Goal: Task Accomplishment & Management: Complete application form

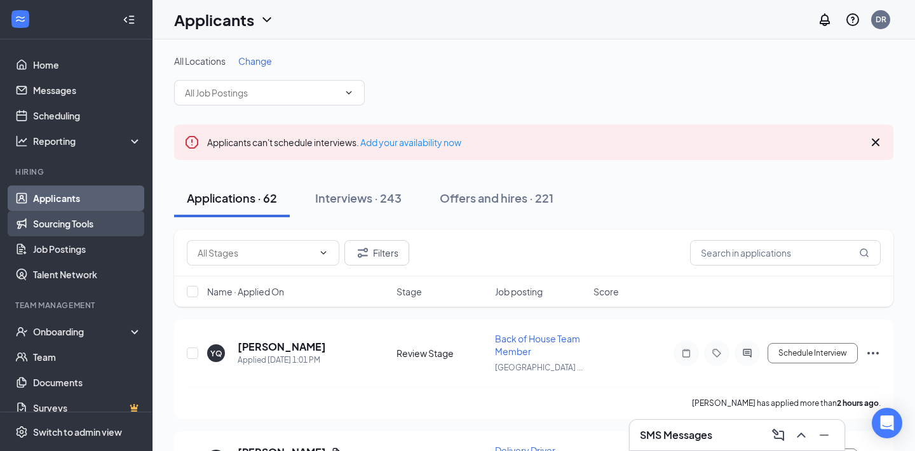
click at [92, 227] on link "Sourcing Tools" at bounding box center [87, 223] width 109 height 25
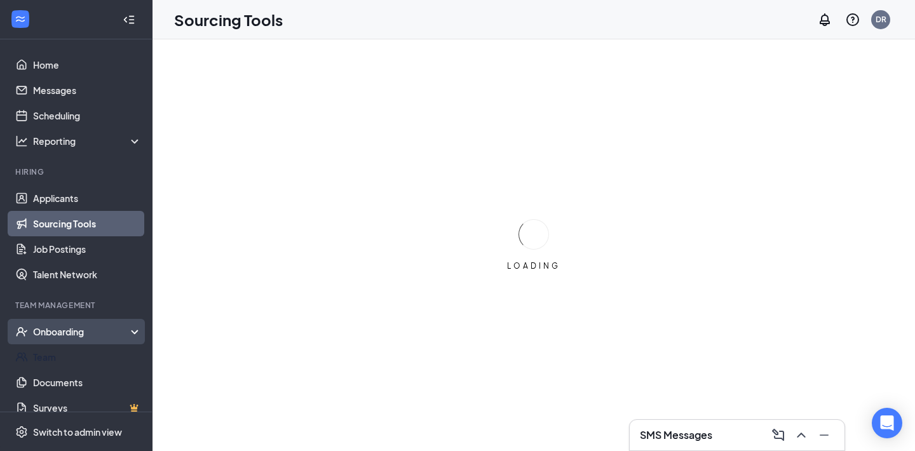
click at [86, 336] on div "Onboarding" at bounding box center [82, 331] width 98 height 13
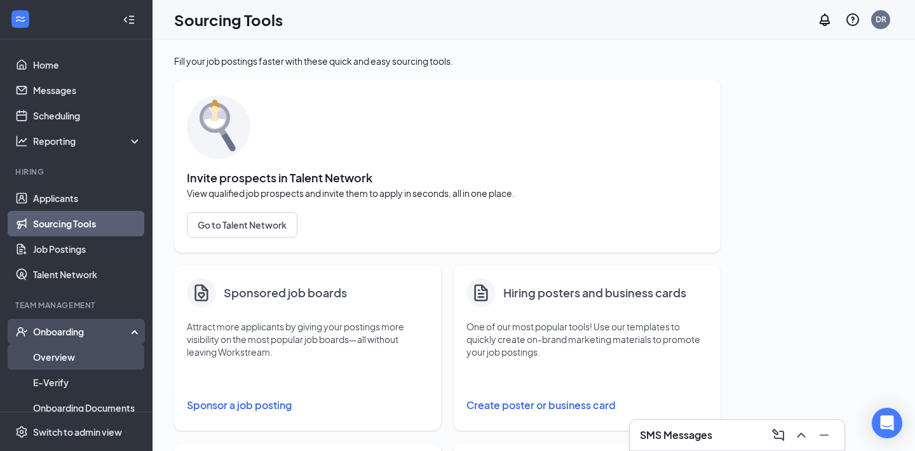
click at [69, 357] on link "Overview" at bounding box center [87, 357] width 109 height 25
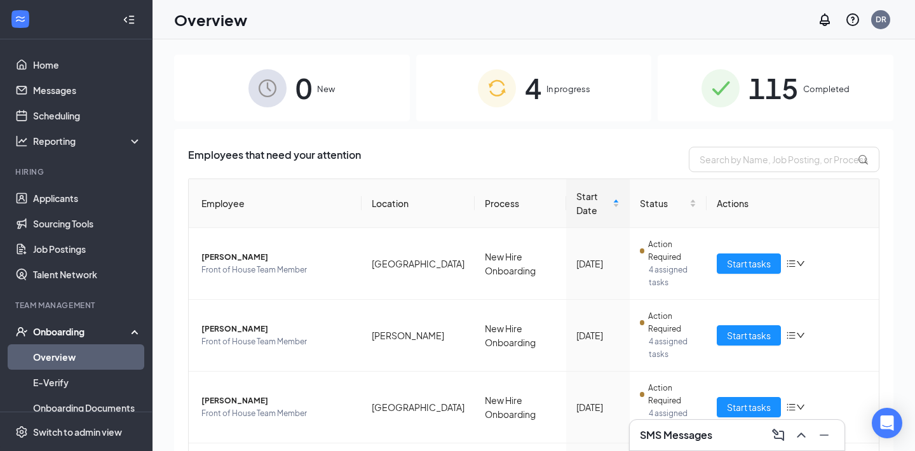
click at [738, 82] on img at bounding box center [721, 88] width 38 height 38
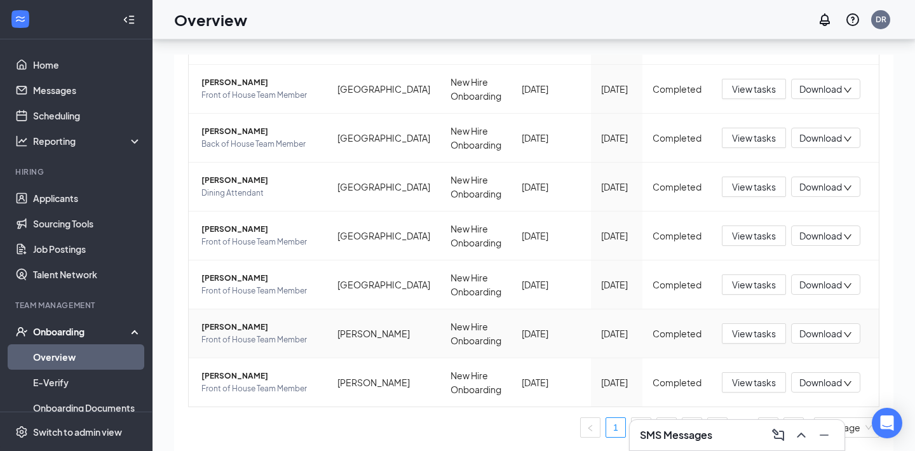
scroll to position [57, 0]
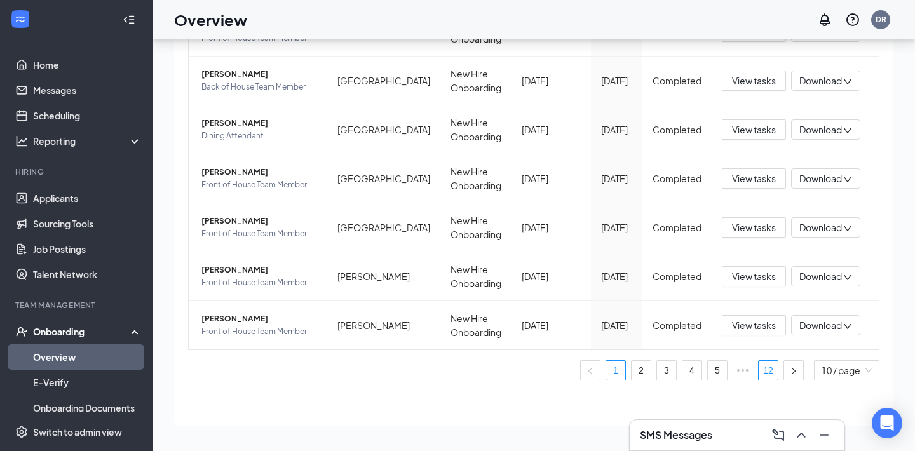
click at [771, 371] on link "12" at bounding box center [768, 370] width 19 height 19
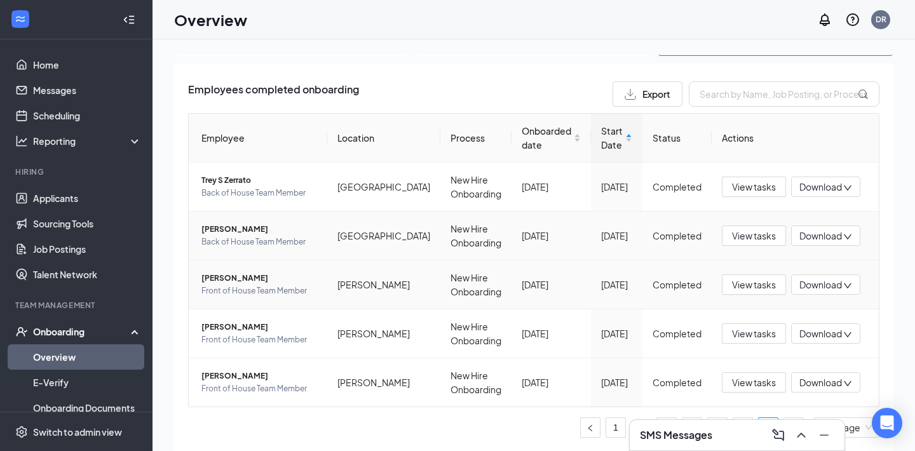
scroll to position [57, 0]
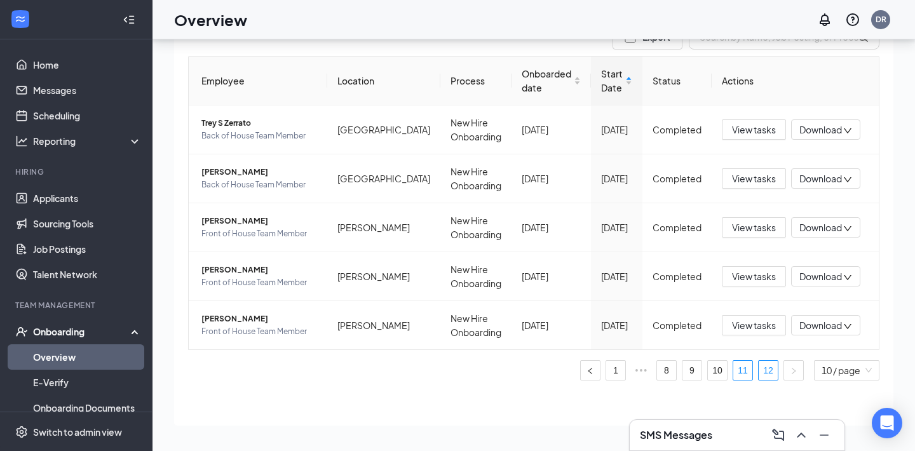
click at [750, 370] on link "11" at bounding box center [743, 370] width 19 height 19
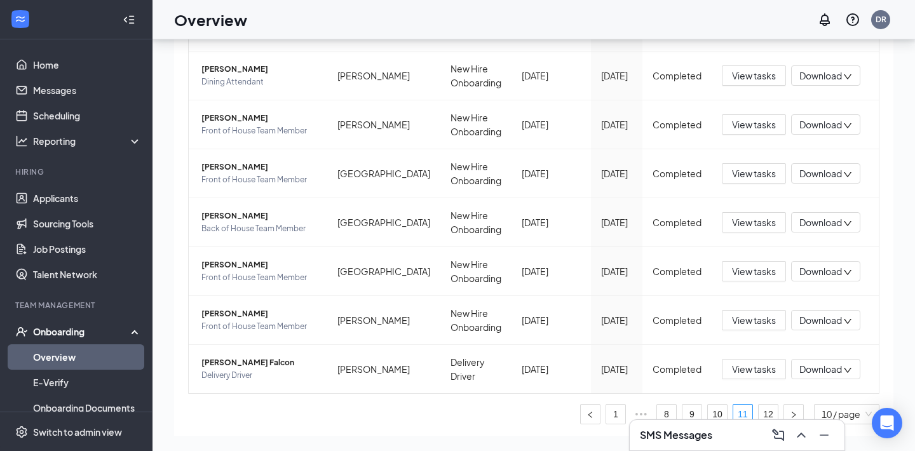
scroll to position [285, 0]
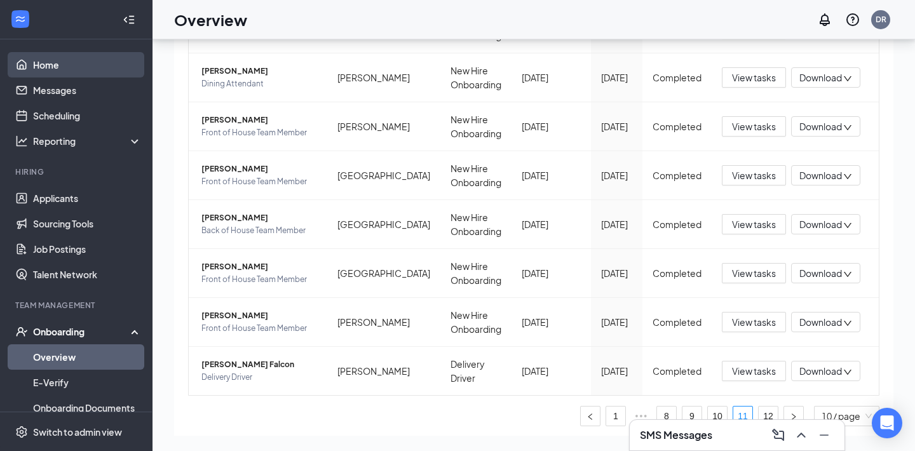
click at [49, 64] on link "Home" at bounding box center [87, 64] width 109 height 25
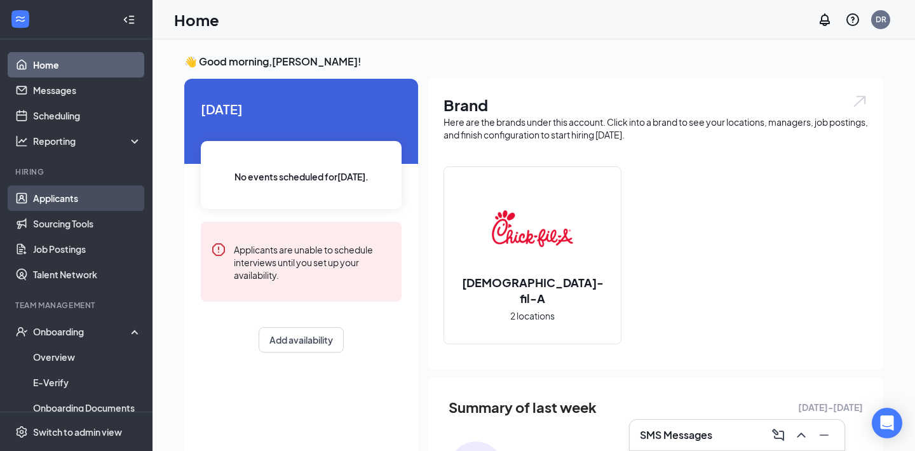
click at [81, 198] on link "Applicants" at bounding box center [87, 198] width 109 height 25
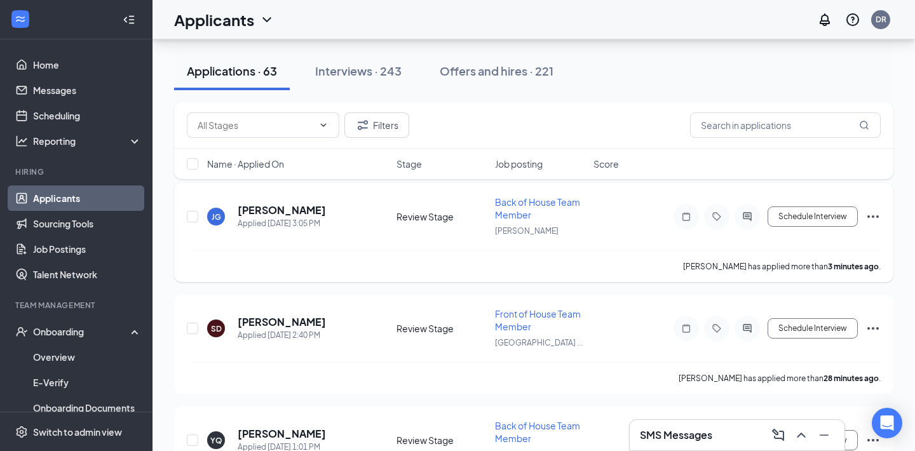
scroll to position [135, 0]
click at [871, 219] on icon "Ellipses" at bounding box center [873, 217] width 15 height 15
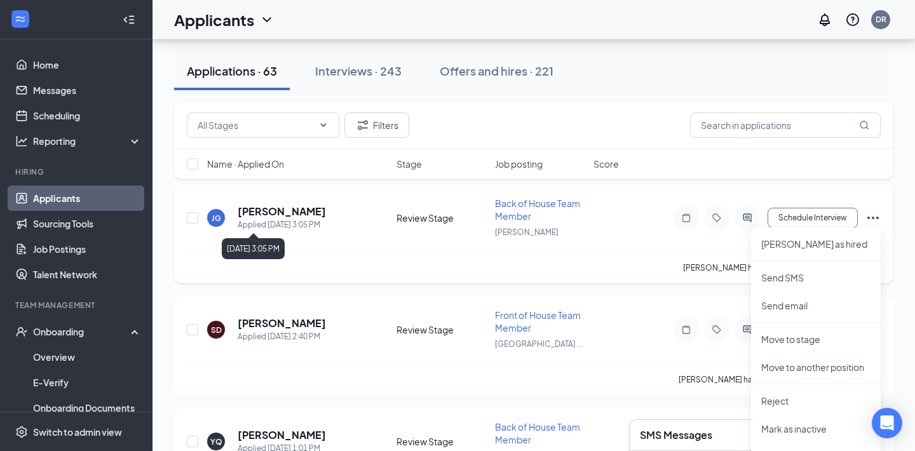
click at [287, 212] on h5 "[PERSON_NAME]" at bounding box center [282, 212] width 88 height 14
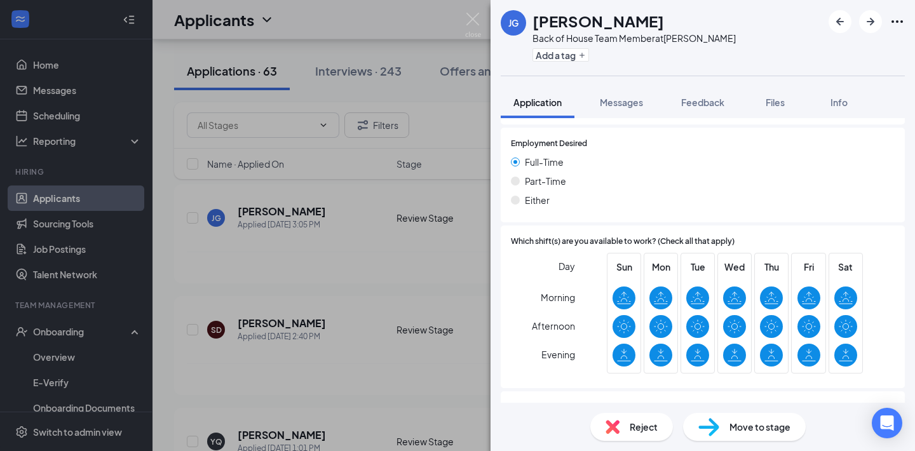
scroll to position [708, 0]
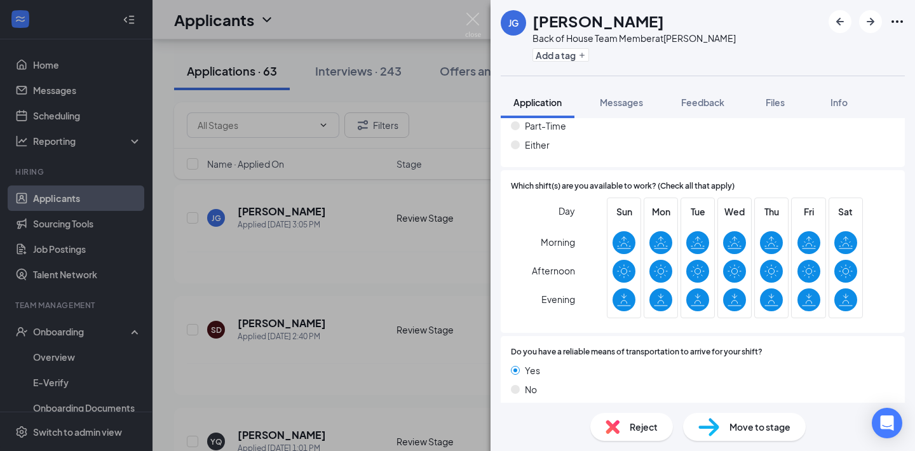
click at [714, 425] on img at bounding box center [709, 427] width 21 height 18
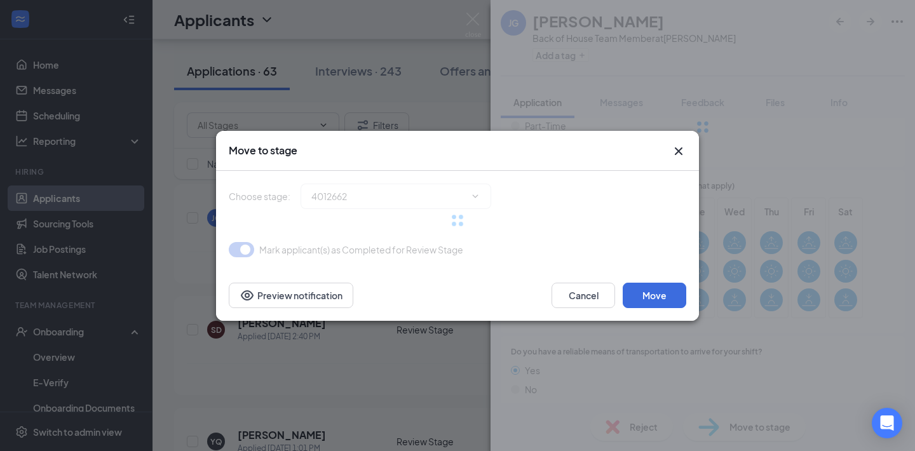
scroll to position [702, 0]
type input "Onsite Interview (next stage)"
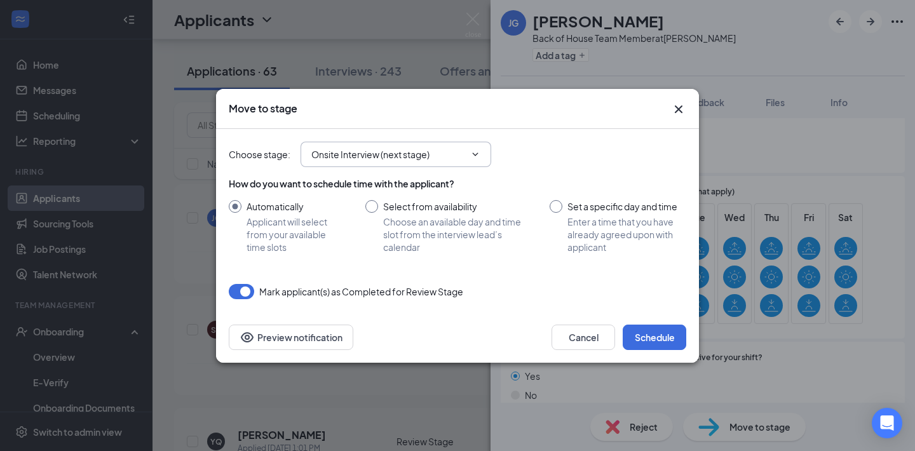
click at [470, 154] on icon "ChevronDown" at bounding box center [475, 154] width 10 height 10
click at [598, 337] on button "Cancel" at bounding box center [584, 337] width 64 height 25
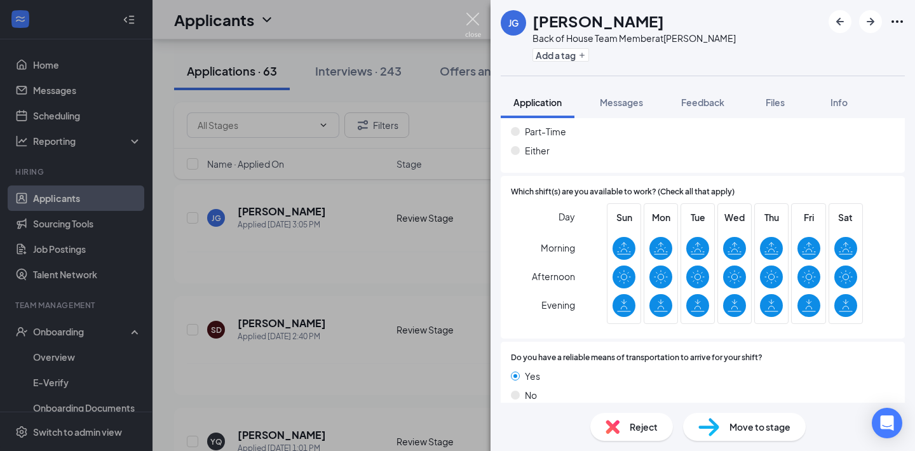
click at [472, 20] on img at bounding box center [473, 25] width 16 height 25
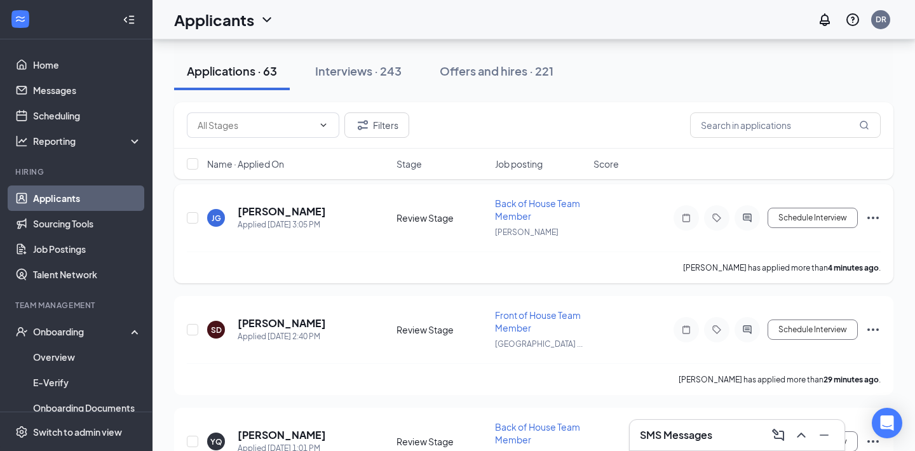
click at [879, 219] on icon "Ellipses" at bounding box center [873, 217] width 15 height 15
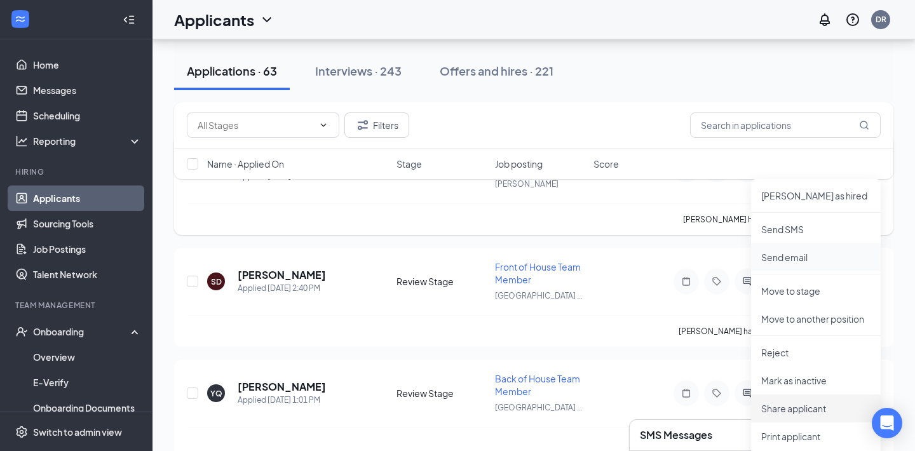
scroll to position [178, 0]
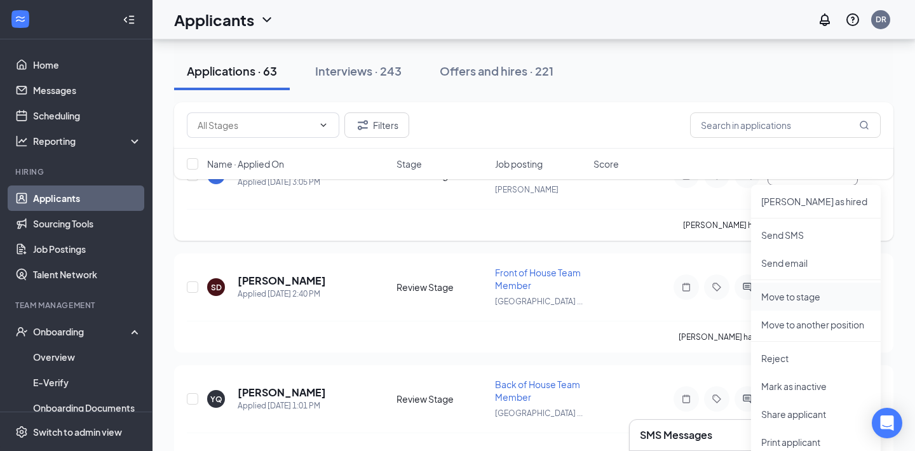
click at [821, 294] on p "Move to stage" at bounding box center [816, 297] width 109 height 13
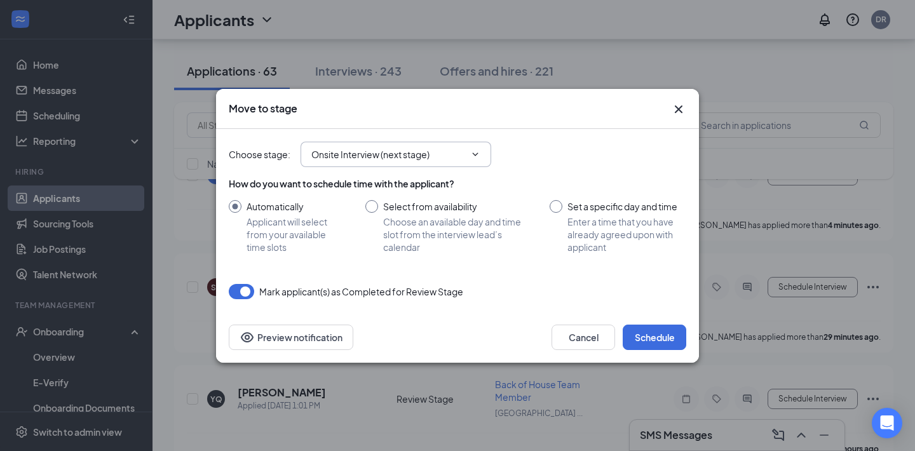
click at [441, 161] on span "Onsite Interview (next stage)" at bounding box center [396, 154] width 191 height 25
click at [482, 153] on span "Onsite Interview (next stage)" at bounding box center [396, 154] width 191 height 25
click at [472, 156] on icon "ChevronDown" at bounding box center [475, 154] width 10 height 10
click at [472, 155] on icon "ChevronDown" at bounding box center [475, 154] width 10 height 10
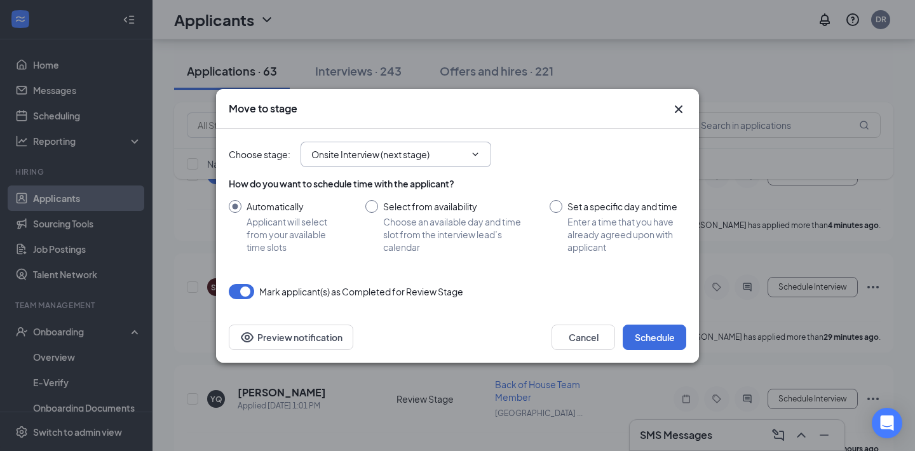
click at [472, 155] on icon "ChevronDown" at bounding box center [475, 154] width 10 height 10
click at [240, 296] on button "button" at bounding box center [241, 291] width 25 height 15
click at [469, 163] on span "Onsite Interview (next stage)" at bounding box center [396, 154] width 191 height 25
click at [477, 149] on icon "ChevronDown" at bounding box center [475, 154] width 10 height 10
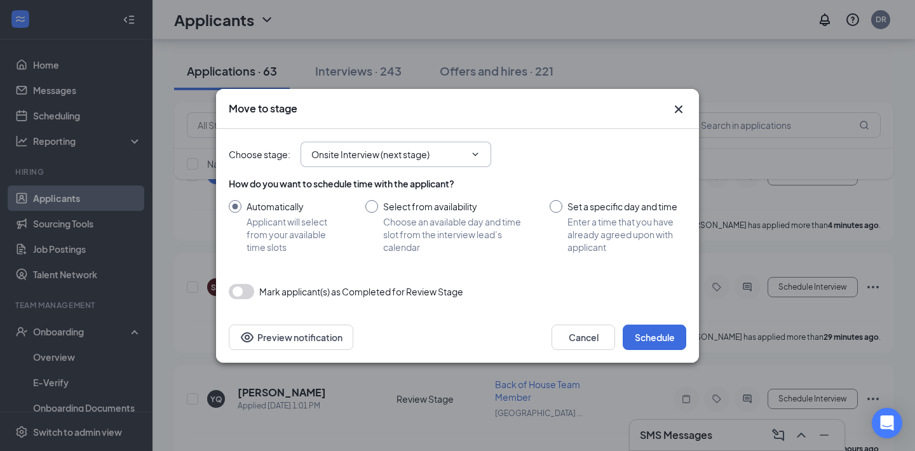
click at [477, 149] on icon "ChevronDown" at bounding box center [475, 154] width 10 height 10
click at [246, 290] on button "button" at bounding box center [241, 291] width 25 height 15
click at [587, 343] on button "Cancel" at bounding box center [584, 337] width 64 height 25
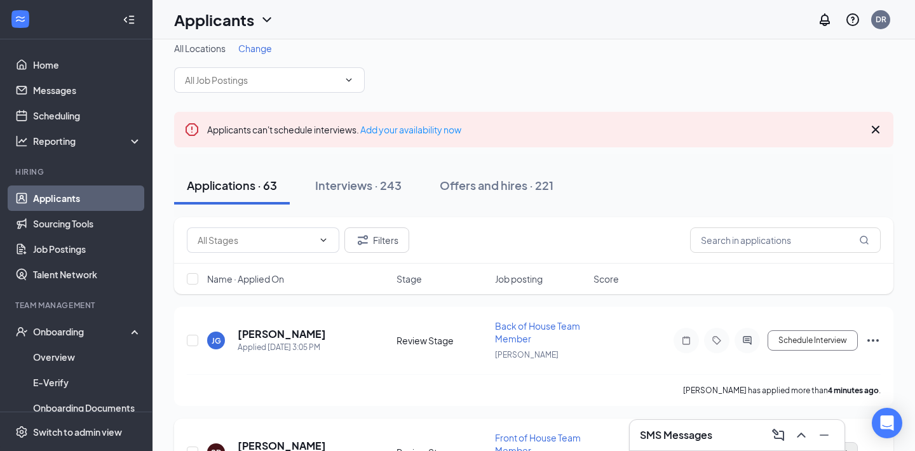
scroll to position [0, 0]
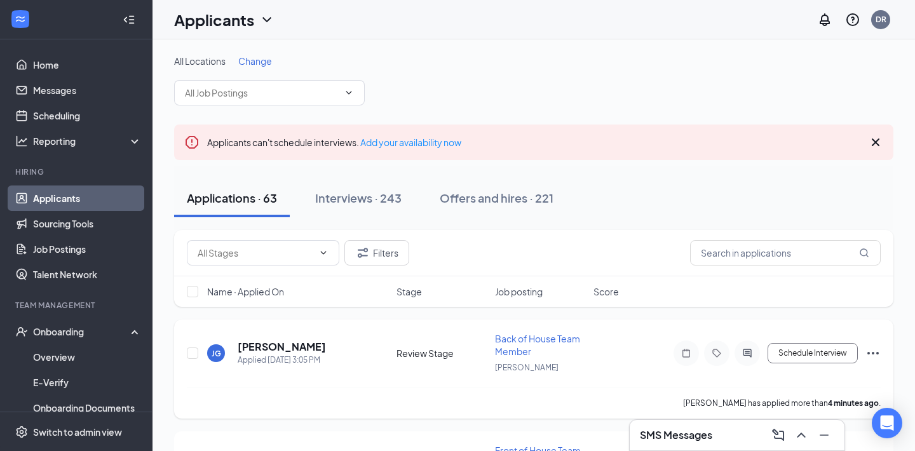
click at [874, 352] on icon "Ellipses" at bounding box center [873, 353] width 11 height 3
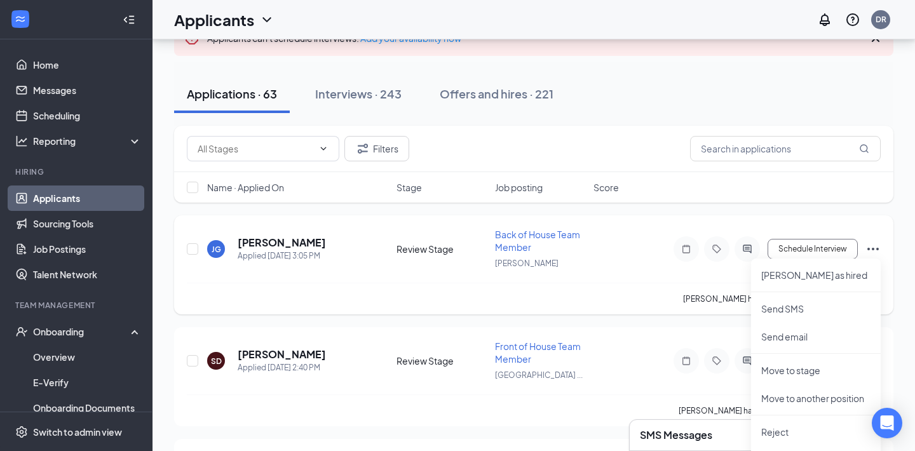
scroll to position [117, 0]
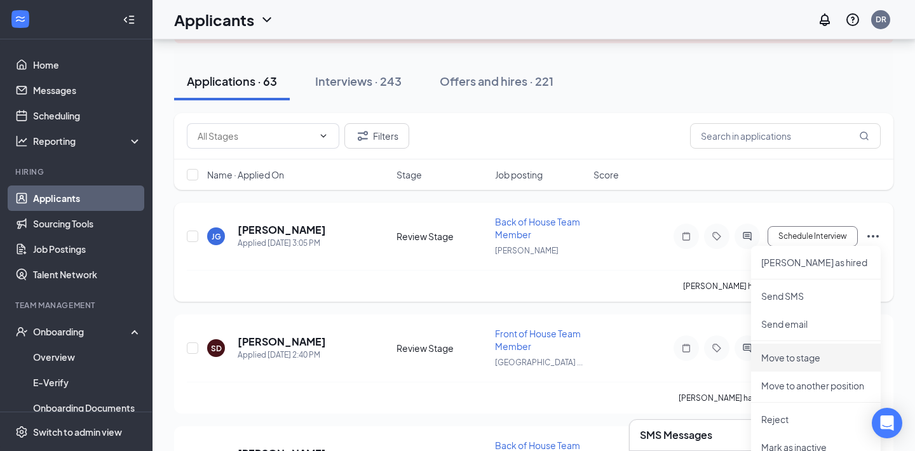
click at [828, 360] on p "Move to stage" at bounding box center [816, 358] width 109 height 13
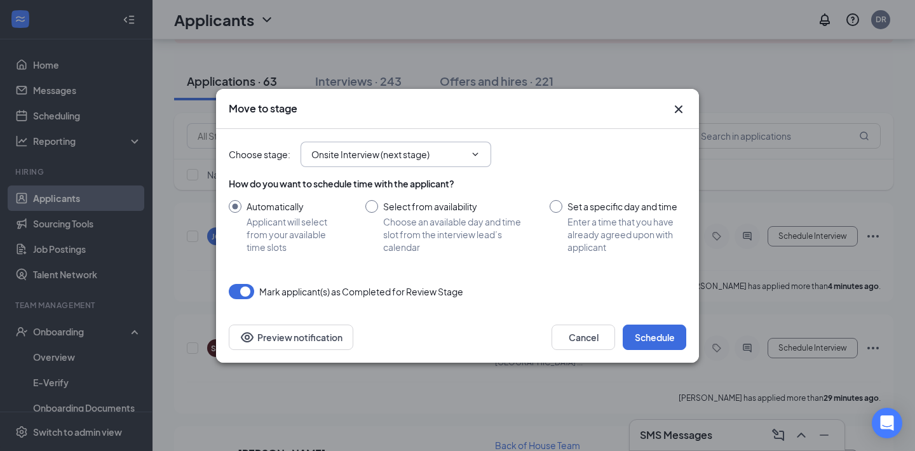
click at [484, 150] on span "Onsite Interview (next stage)" at bounding box center [396, 154] width 191 height 25
click at [458, 157] on input "Onsite Interview (next stage)" at bounding box center [388, 154] width 154 height 14
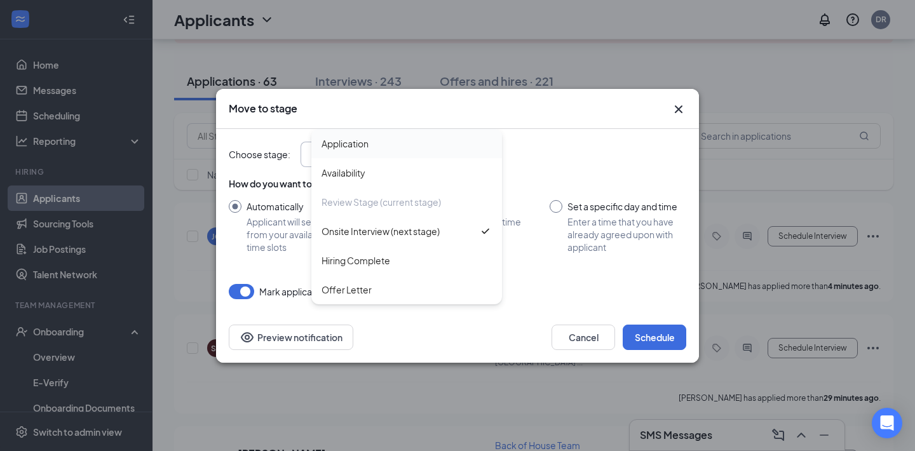
click at [370, 154] on div "Application" at bounding box center [406, 143] width 191 height 29
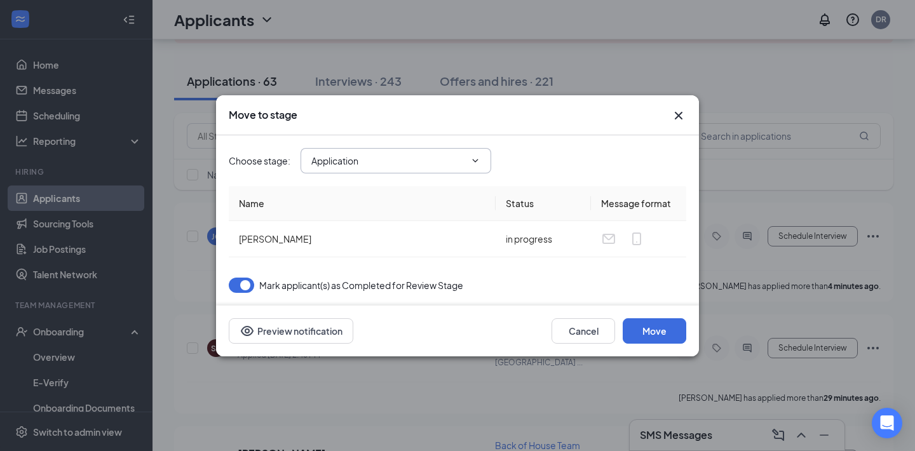
click at [381, 161] on input "Application" at bounding box center [388, 161] width 154 height 14
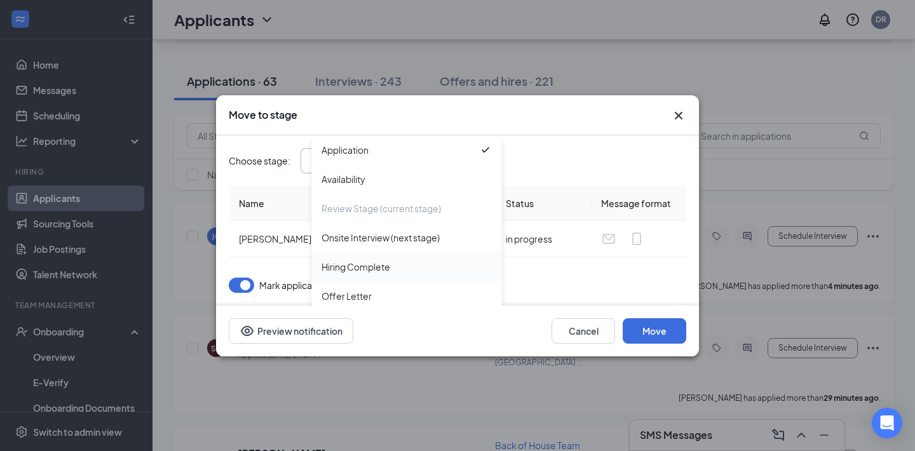
click at [373, 268] on div "Hiring Complete" at bounding box center [356, 267] width 69 height 14
type input "Hiring Complete"
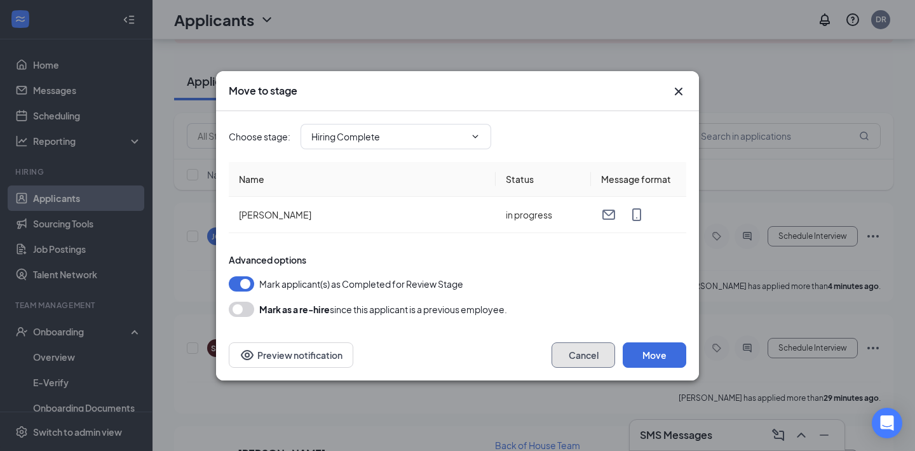
click at [594, 350] on button "Cancel" at bounding box center [584, 355] width 64 height 25
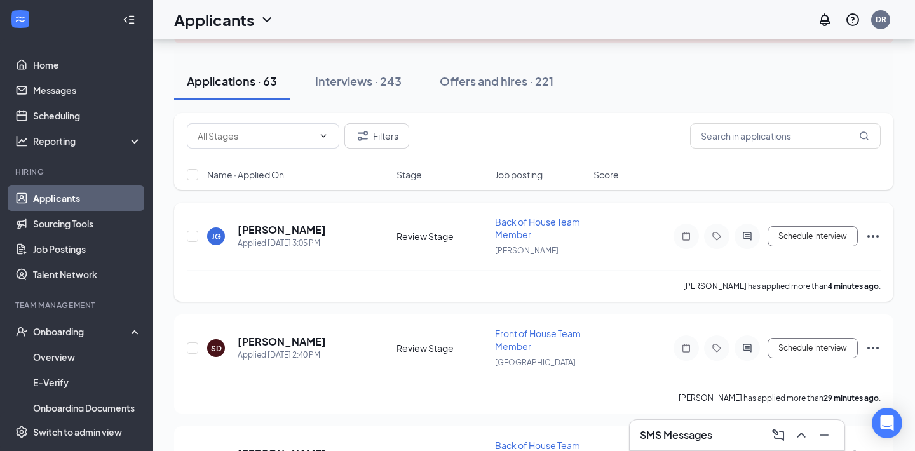
click at [876, 237] on icon "Ellipses" at bounding box center [873, 236] width 15 height 15
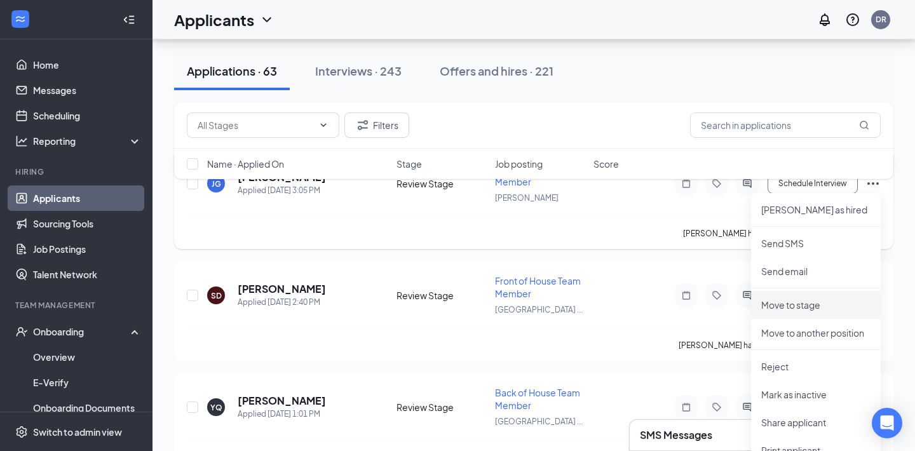
scroll to position [168, 0]
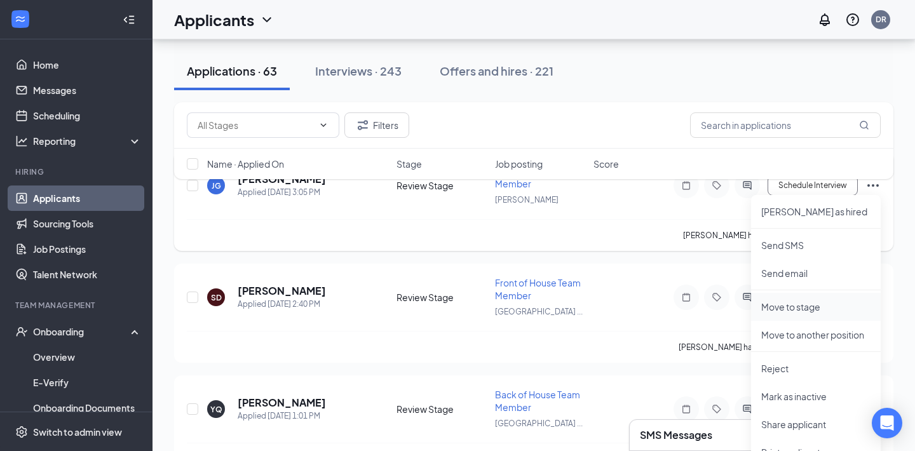
click at [804, 305] on p "Move to stage" at bounding box center [816, 307] width 109 height 13
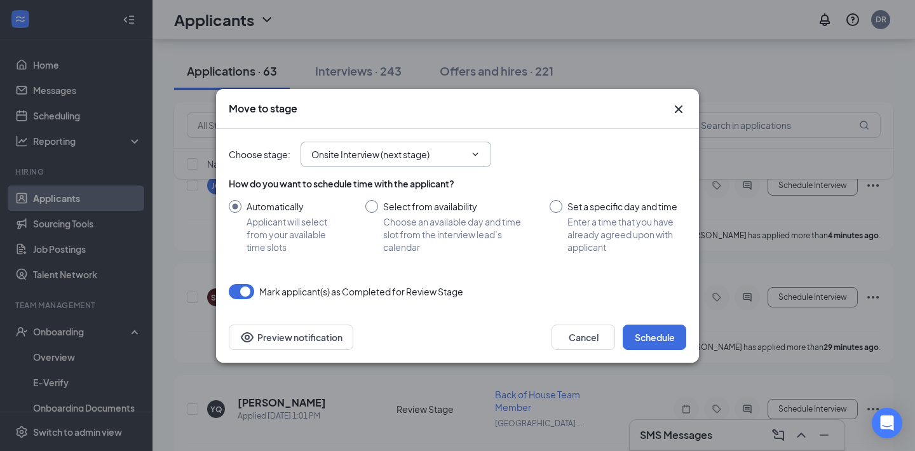
click at [397, 163] on span "Onsite Interview (next stage)" at bounding box center [396, 154] width 191 height 25
click at [359, 150] on input "Onsite Interview (next stage)" at bounding box center [388, 154] width 154 height 14
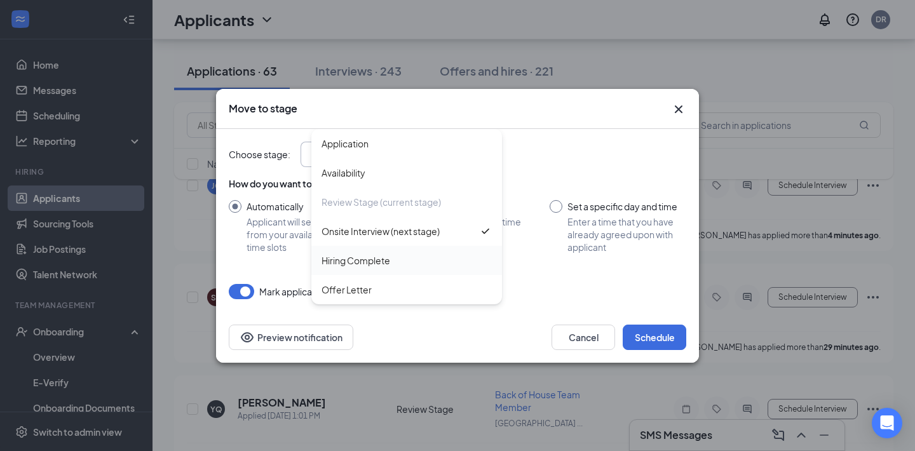
click at [362, 262] on div "Hiring Complete" at bounding box center [356, 261] width 69 height 14
type input "Hiring Complete"
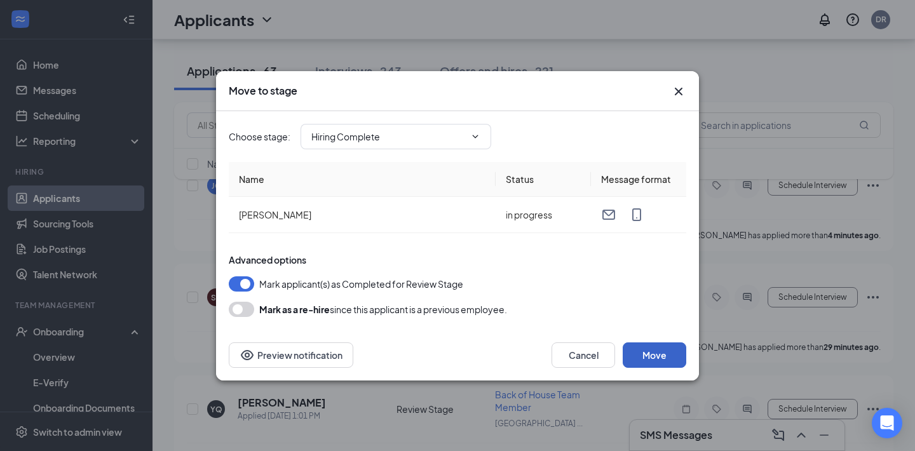
click at [652, 352] on button "Move" at bounding box center [655, 355] width 64 height 25
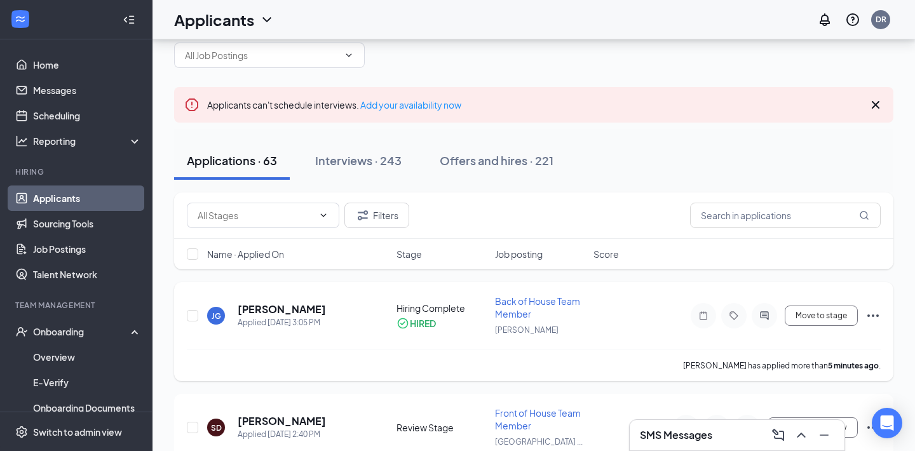
scroll to position [22, 0]
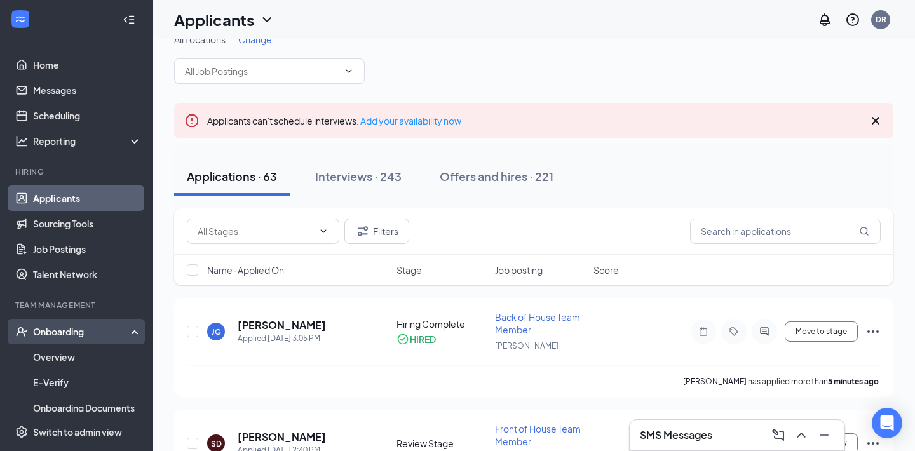
click at [99, 325] on div "Onboarding" at bounding box center [76, 331] width 153 height 25
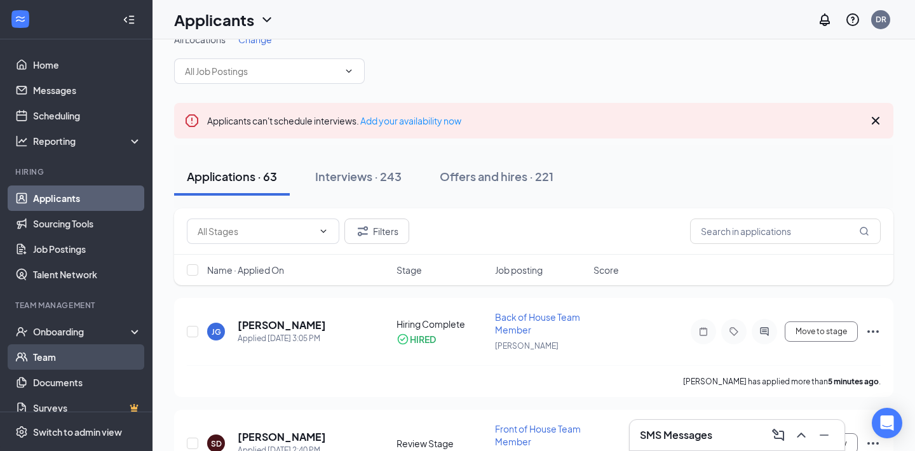
click at [74, 353] on link "Team" at bounding box center [87, 357] width 109 height 25
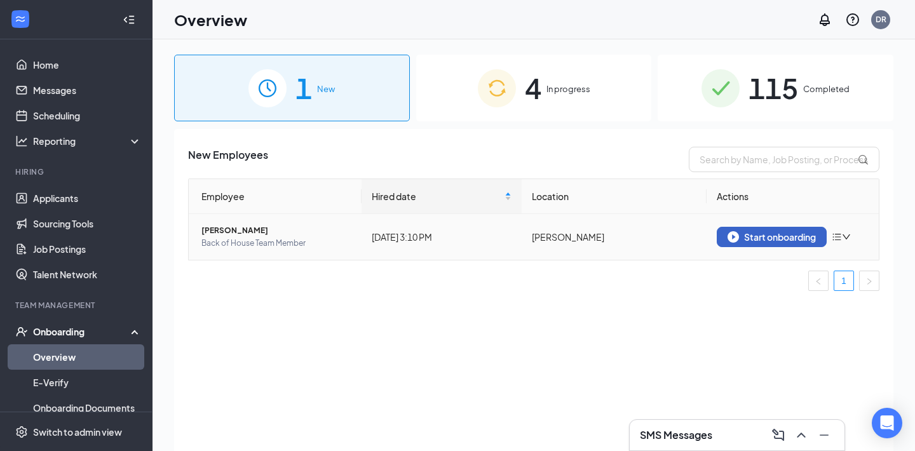
click at [761, 238] on div "Start onboarding" at bounding box center [772, 236] width 88 height 11
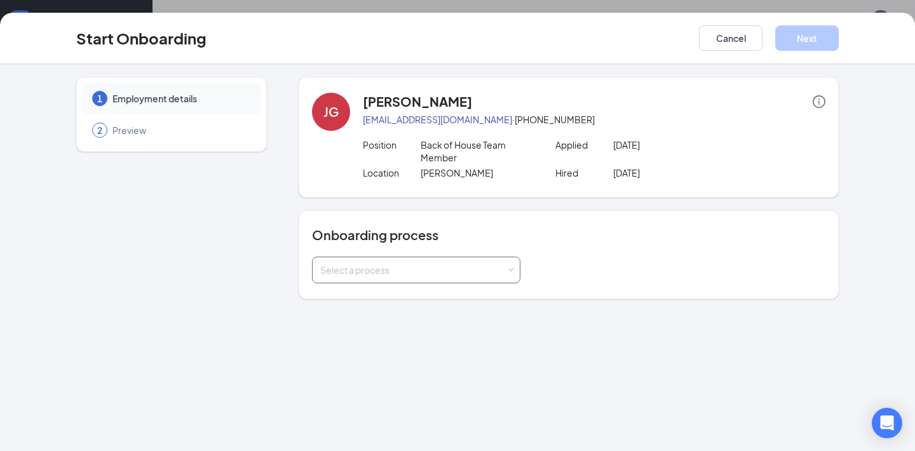
click at [492, 275] on div "Select a process" at bounding box center [413, 270] width 186 height 13
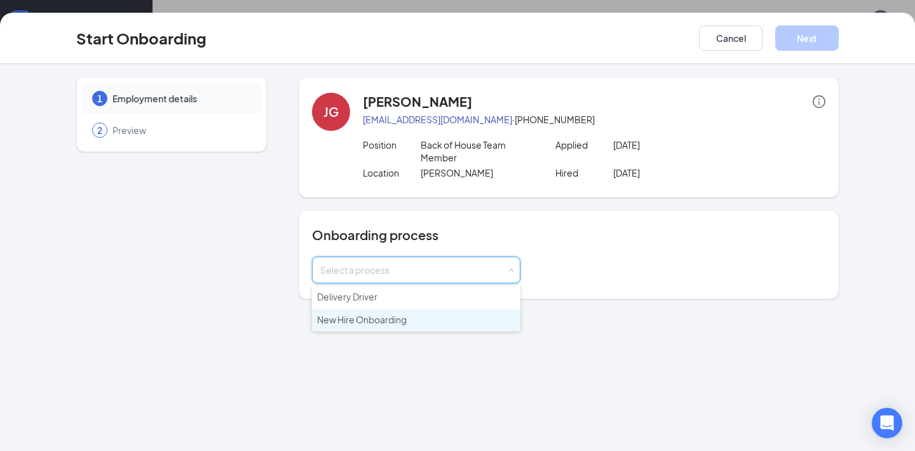
click at [397, 319] on span "New Hire Onboarding" at bounding box center [362, 319] width 90 height 11
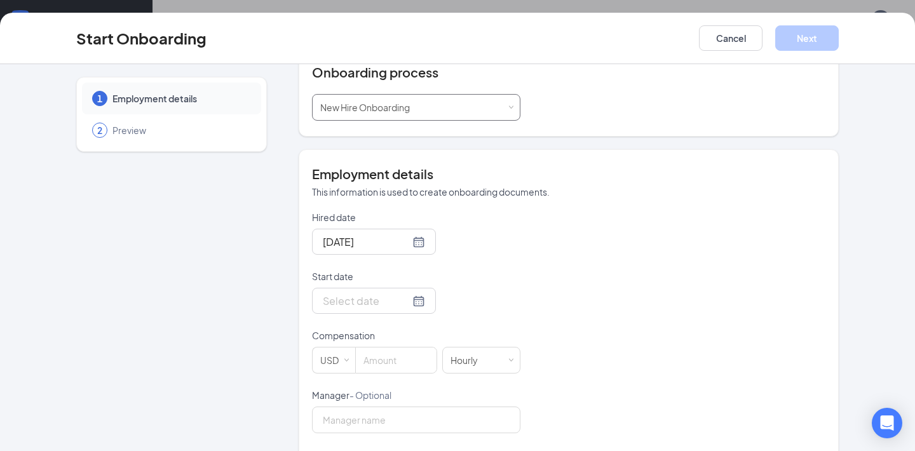
scroll to position [171, 0]
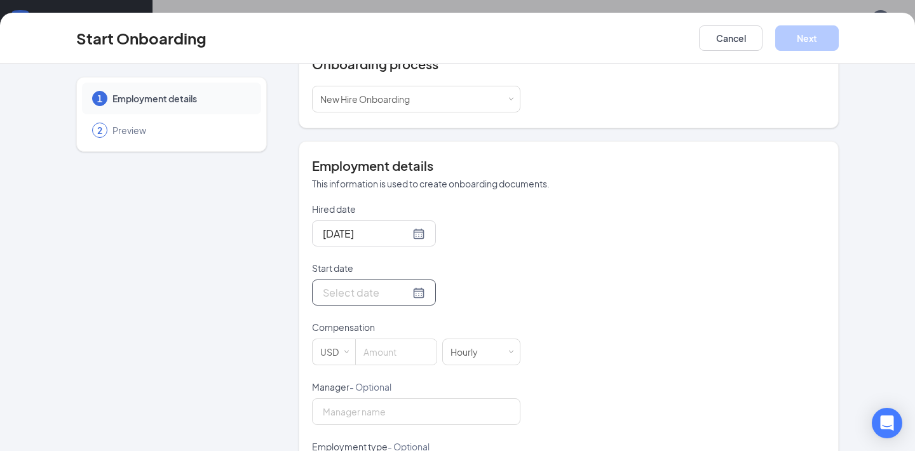
click at [403, 292] on div at bounding box center [374, 293] width 102 height 16
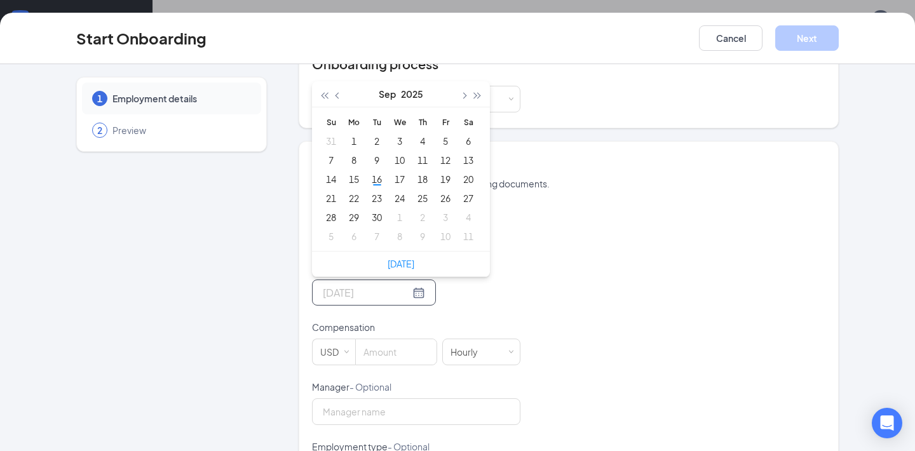
type input "Sep 4, 2025"
click at [464, 94] on span "button" at bounding box center [463, 96] width 6 height 6
type input "Nov 1, 2025"
click at [465, 142] on div "1" at bounding box center [468, 140] width 15 height 15
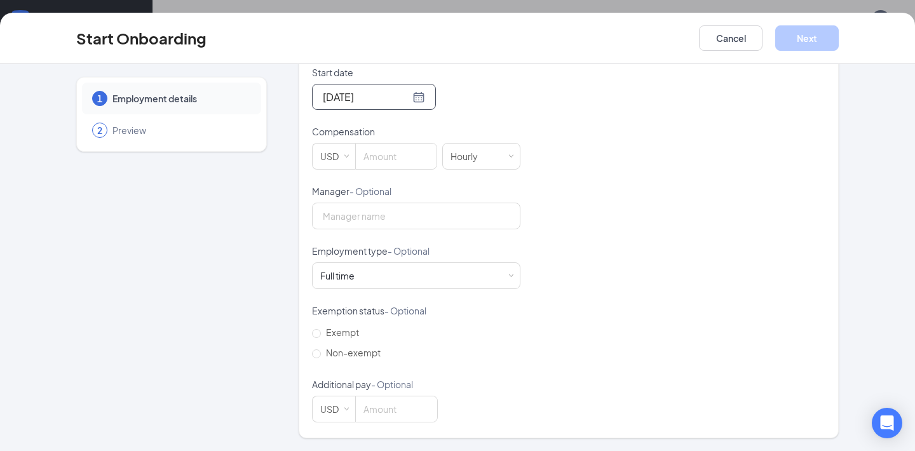
scroll to position [367, 0]
click at [318, 334] on input "Exempt" at bounding box center [316, 333] width 9 height 9
radio input "true"
click at [317, 335] on input "Exempt" at bounding box center [316, 333] width 9 height 9
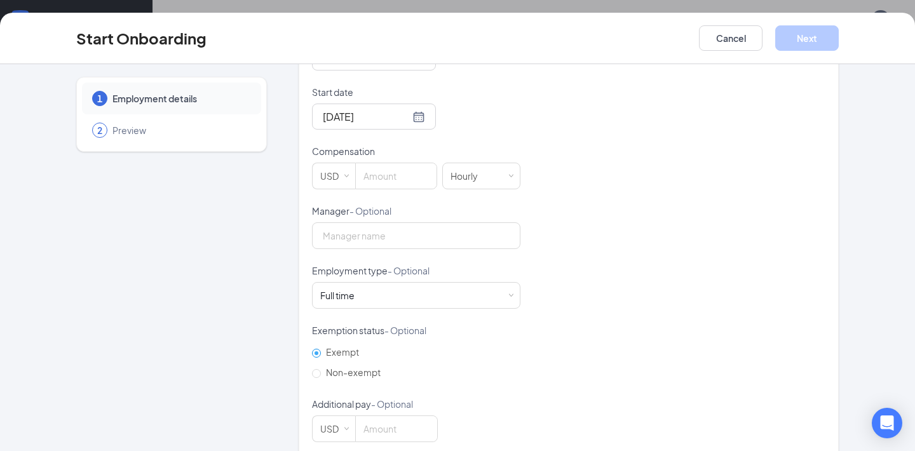
scroll to position [336, 0]
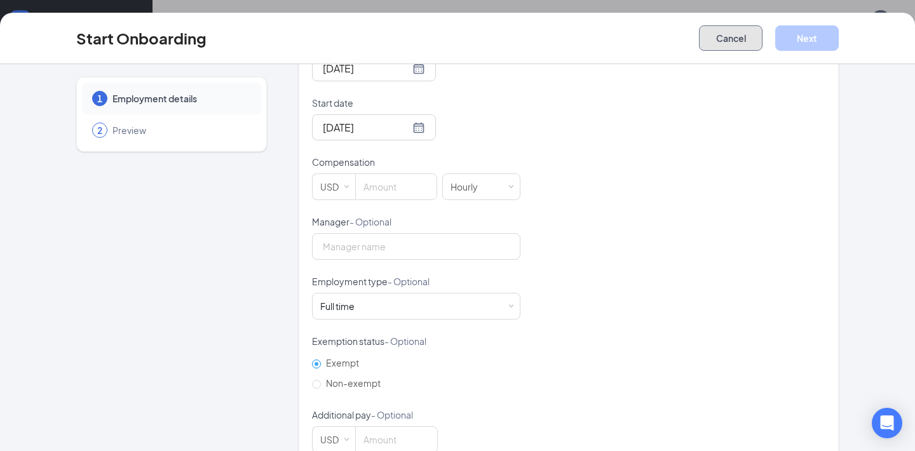
click at [746, 31] on button "Cancel" at bounding box center [731, 37] width 64 height 25
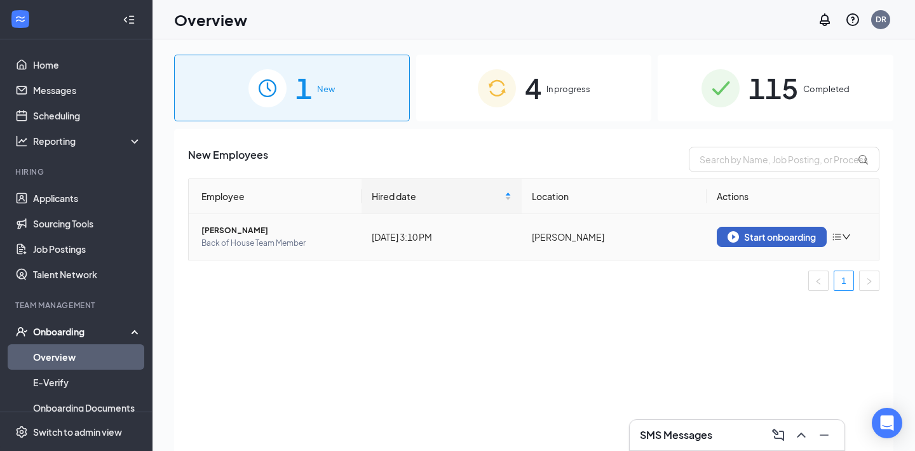
click at [765, 236] on div "Start onboarding" at bounding box center [772, 236] width 88 height 11
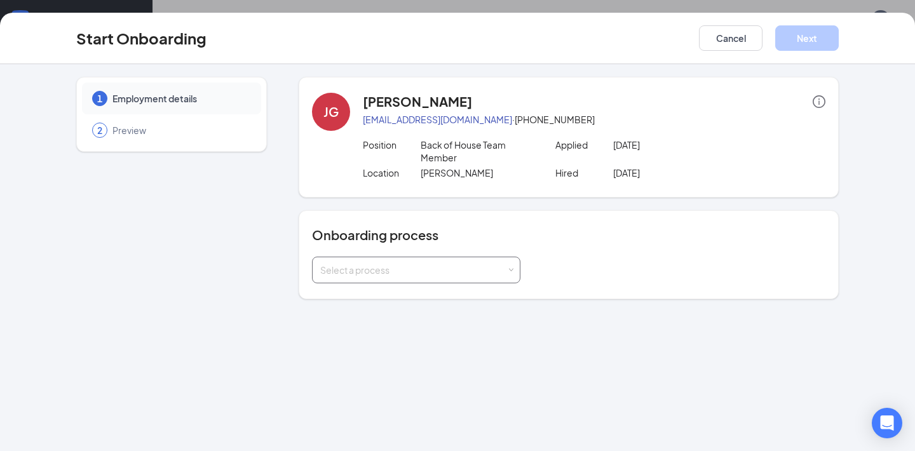
click at [473, 270] on div "Select a process" at bounding box center [413, 270] width 186 height 13
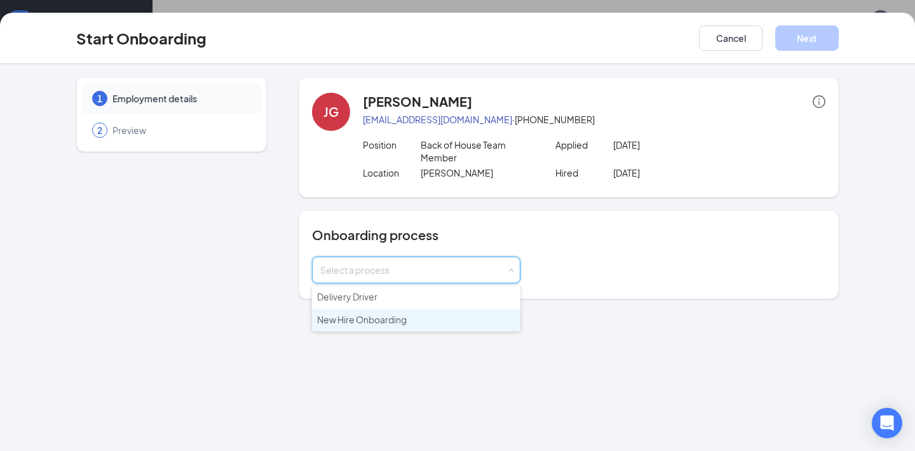
click at [400, 320] on span "New Hire Onboarding" at bounding box center [362, 319] width 90 height 11
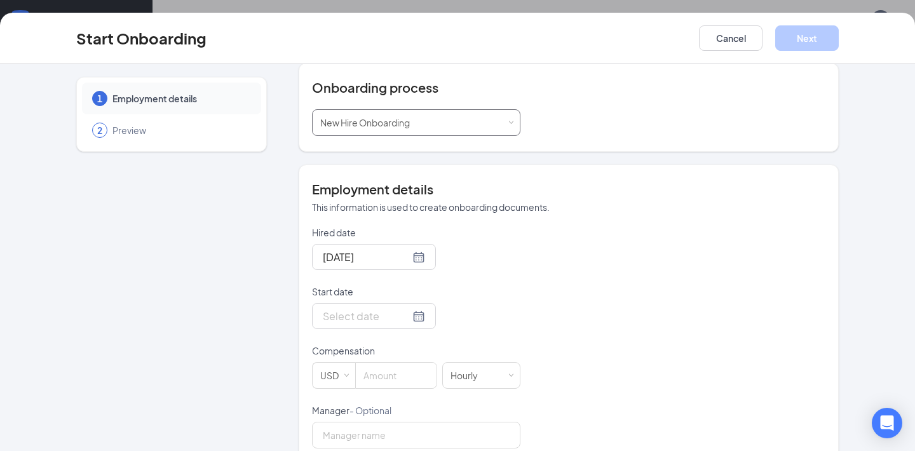
scroll to position [172, 0]
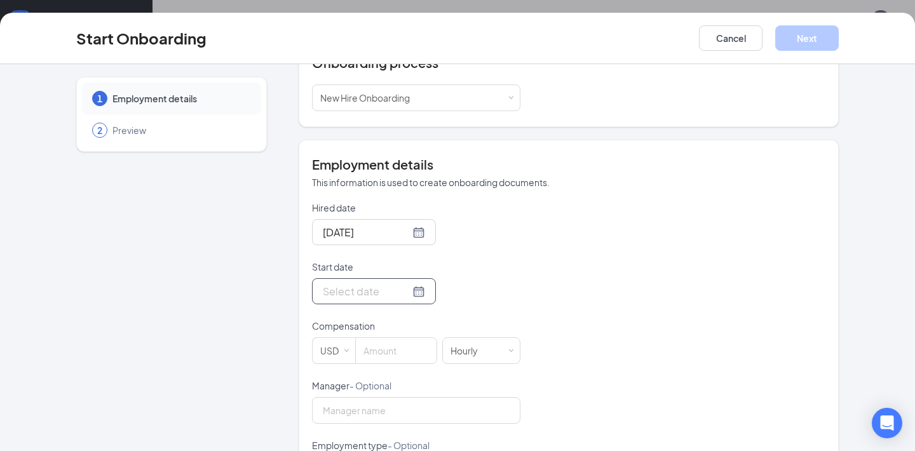
click at [405, 294] on div at bounding box center [374, 292] width 102 height 16
type input "Oct 10, 2025"
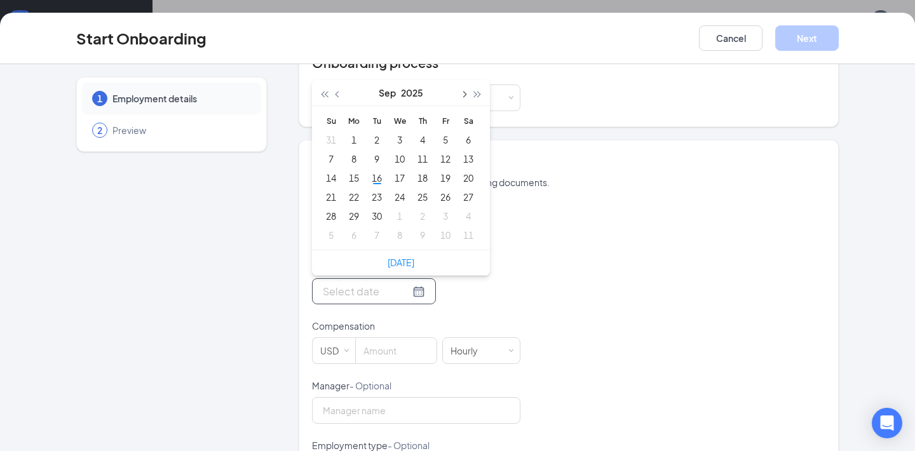
click at [465, 95] on span "button" at bounding box center [463, 95] width 6 height 6
type input "Nov 1, 2025"
click at [469, 137] on div "1" at bounding box center [468, 139] width 15 height 15
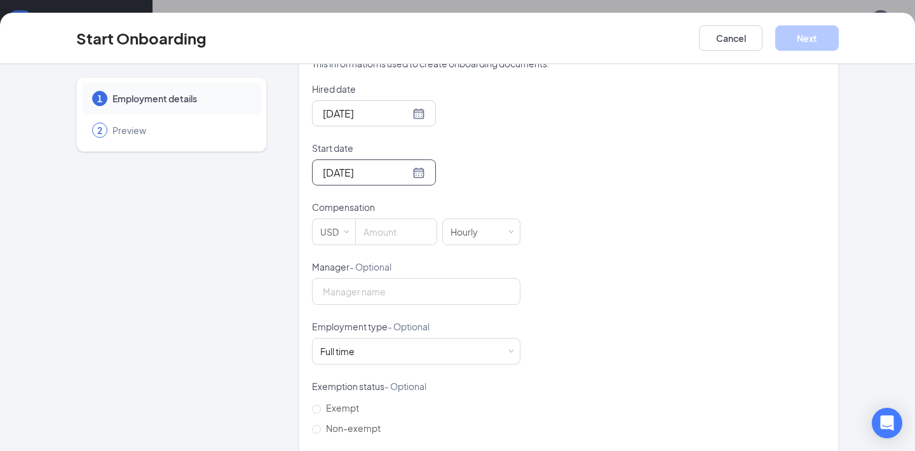
scroll to position [298, 0]
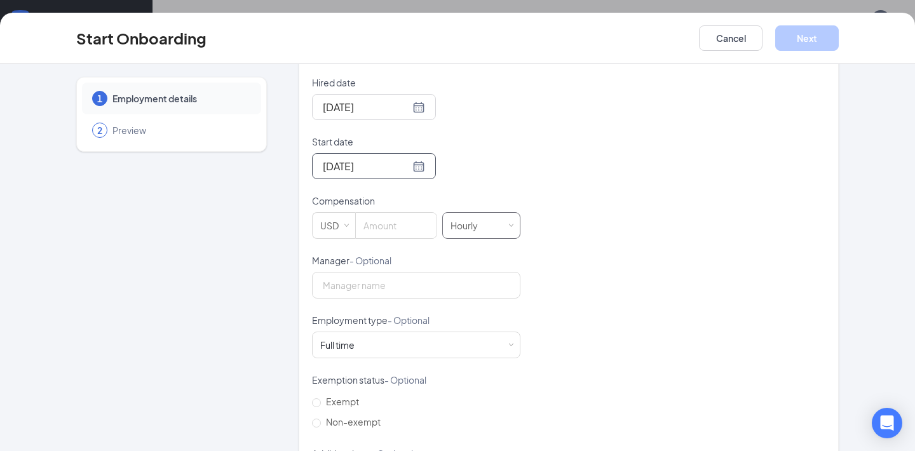
click at [488, 221] on div "Hourly" at bounding box center [482, 225] width 62 height 25
click at [463, 339] on li "Yearly" at bounding box center [481, 335] width 78 height 21
click at [489, 226] on div "Yearly" at bounding box center [482, 225] width 62 height 25
click at [482, 250] on li "Hourly" at bounding box center [481, 252] width 78 height 21
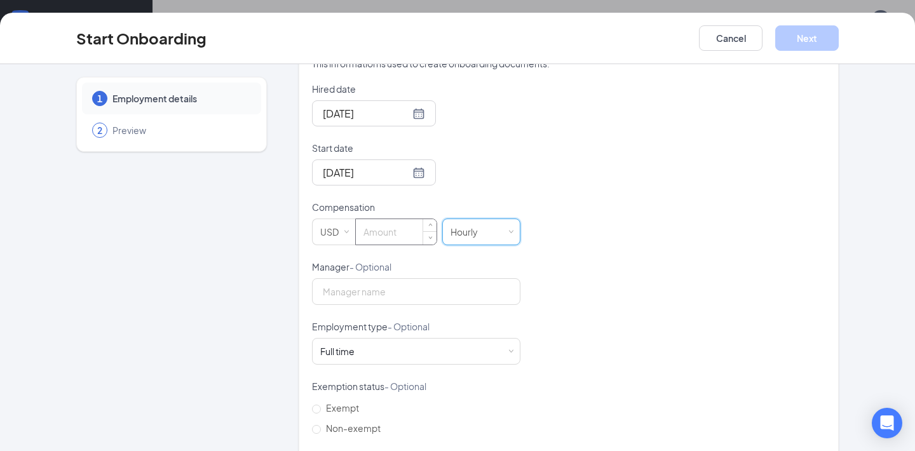
click at [394, 233] on input at bounding box center [396, 231] width 81 height 25
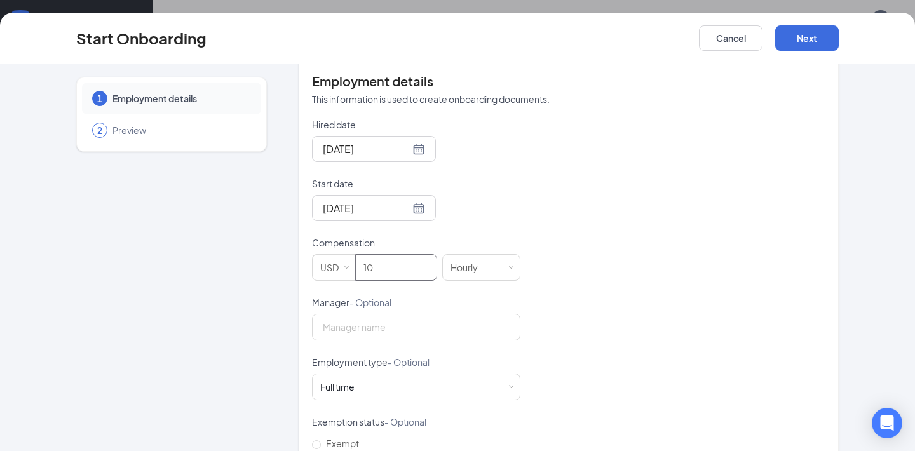
scroll to position [253, 0]
type input "10"
click at [815, 41] on button "Next" at bounding box center [808, 37] width 64 height 25
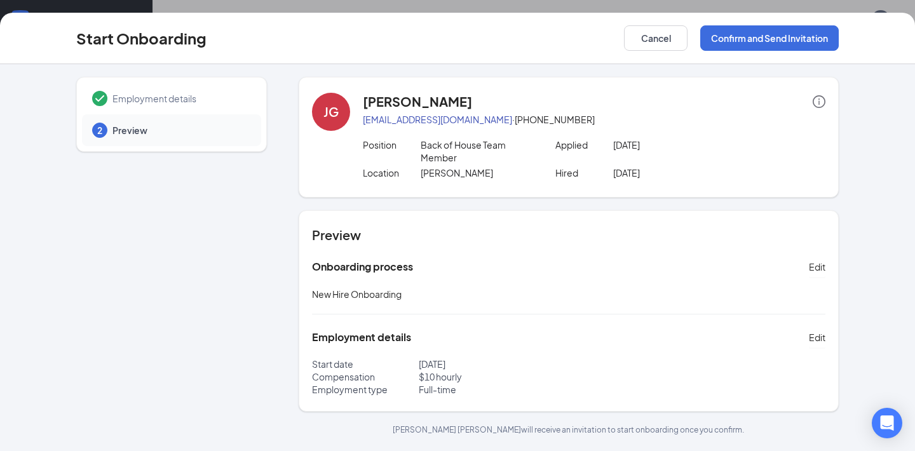
scroll to position [0, 0]
click at [785, 34] on button "Confirm and Send Invitation" at bounding box center [770, 37] width 139 height 25
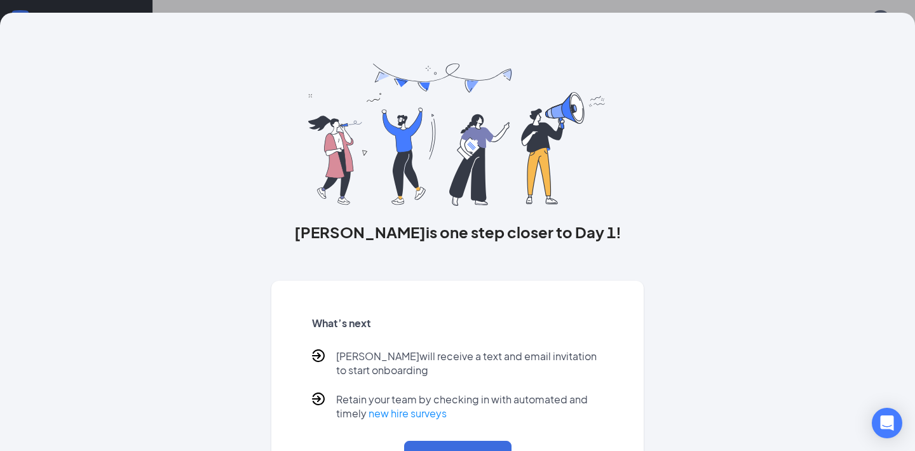
scroll to position [53, 0]
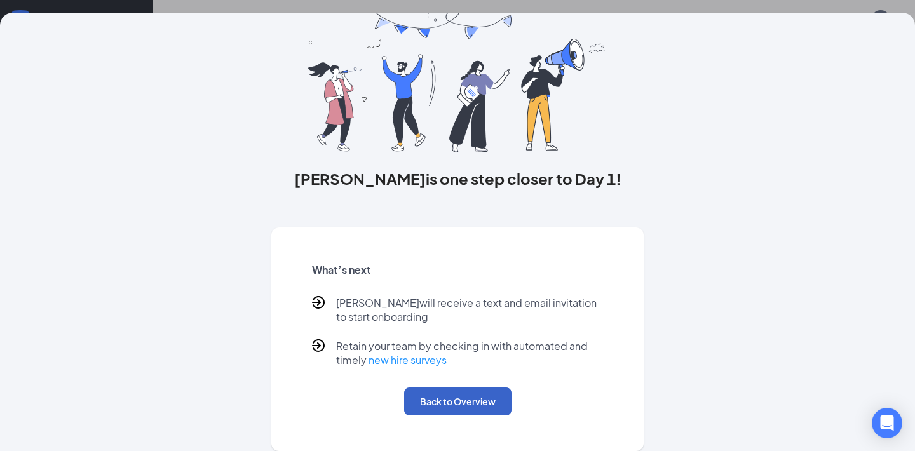
click at [427, 399] on button "Back to Overview" at bounding box center [457, 402] width 107 height 28
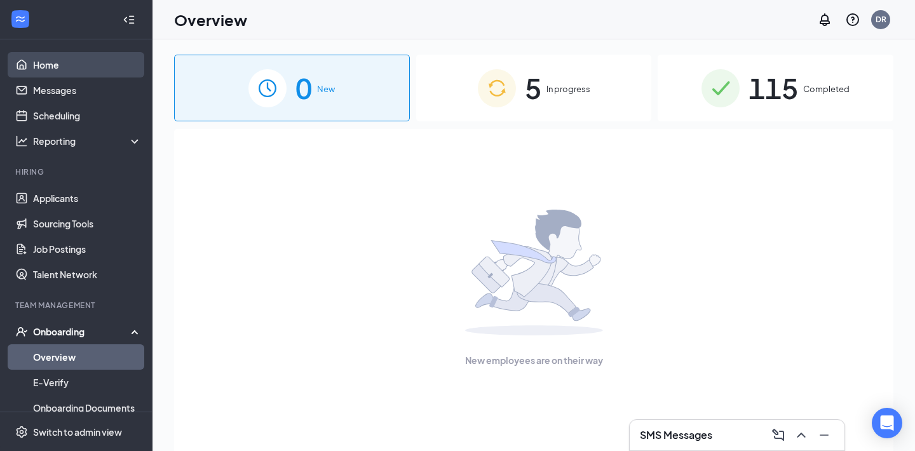
click at [62, 59] on link "Home" at bounding box center [87, 64] width 109 height 25
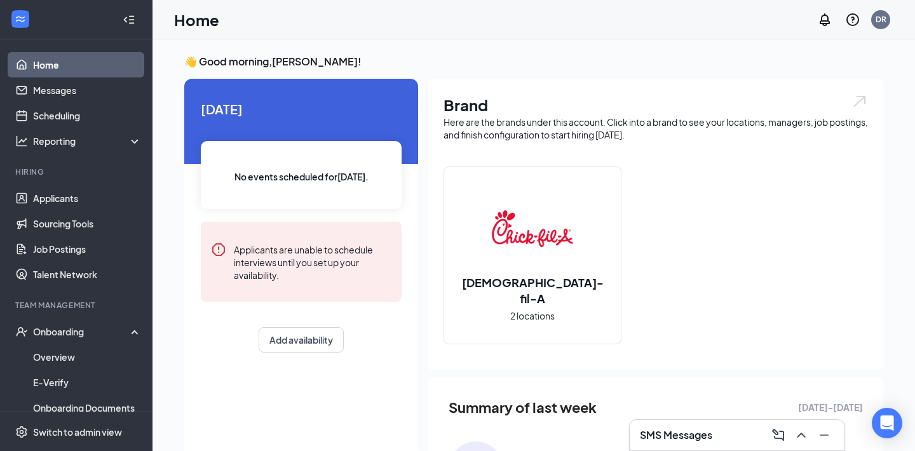
click at [55, 65] on link "Home" at bounding box center [87, 64] width 109 height 25
